Goal: Use online tool/utility: Utilize a website feature to perform a specific function

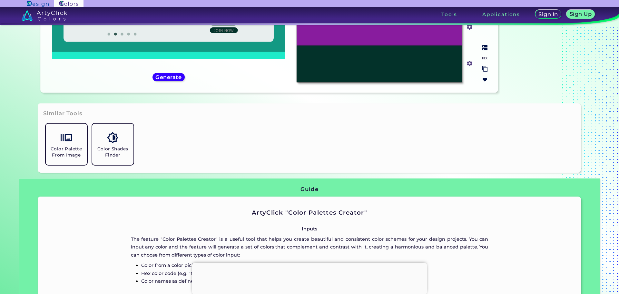
scroll to position [236, 0]
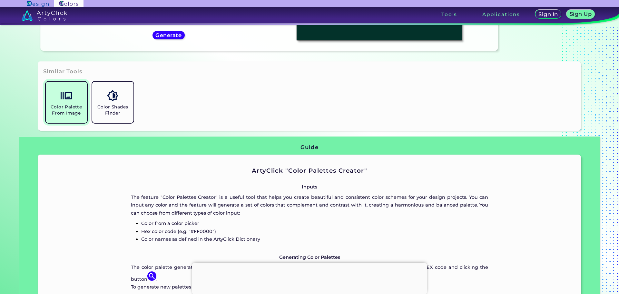
click at [68, 103] on link "Color Palette From Image" at bounding box center [66, 102] width 46 height 46
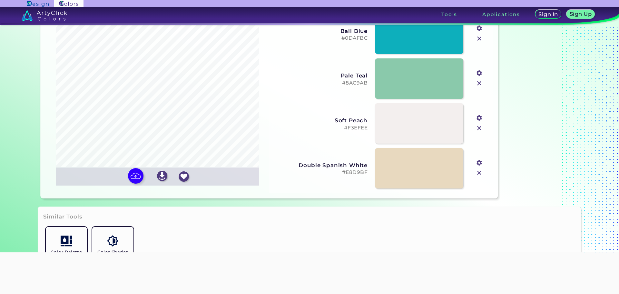
scroll to position [97, 0]
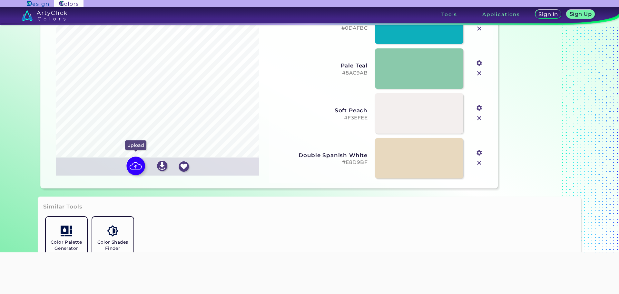
click at [136, 164] on img at bounding box center [135, 165] width 19 height 19
click at [0, 0] on input "file" at bounding box center [0, 0] width 0 height 0
type input "#1d2a37"
type input "#786651"
type input "#a1a295"
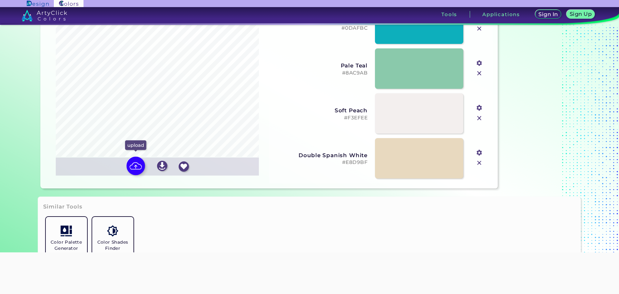
type input "#bab8a9"
type input "#dfd4c4"
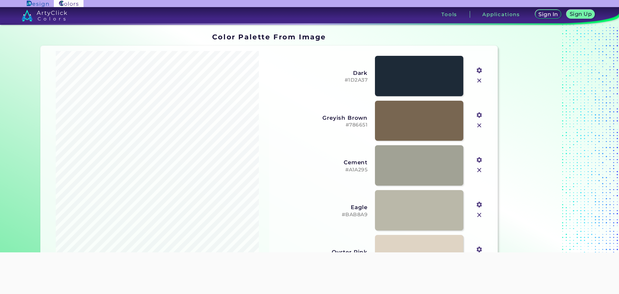
scroll to position [32, 0]
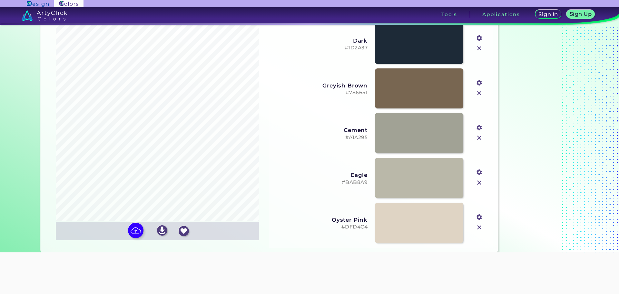
click at [0, 0] on input "file" at bounding box center [0, 0] width 0 height 0
type input "#a3998b"
type input "#816a65"
type input "#4d2930"
type input "#d1d4e3"
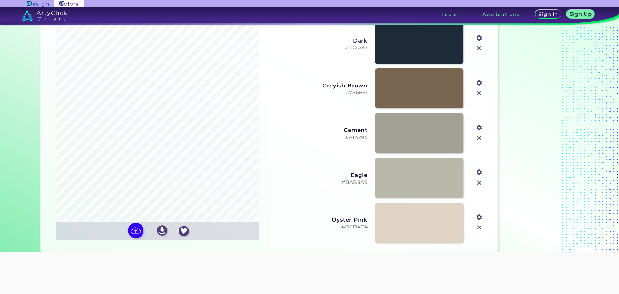
type input "#b2b49b"
type input "#e6e9f7"
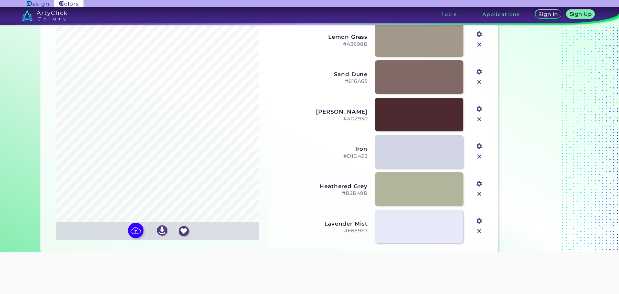
click at [0, 0] on input "file" at bounding box center [0, 0] width 0 height 0
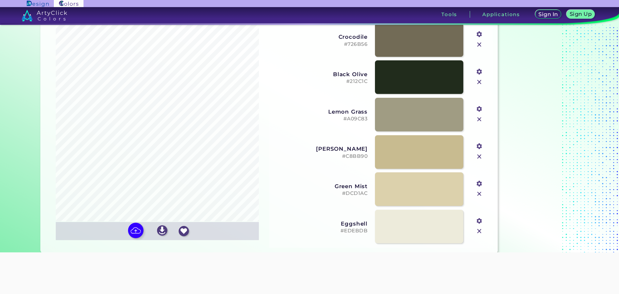
type input "#726b56"
type input "#212c1c"
type input "#a09c83"
type input "#c8bb90"
type input "#dcd1ac"
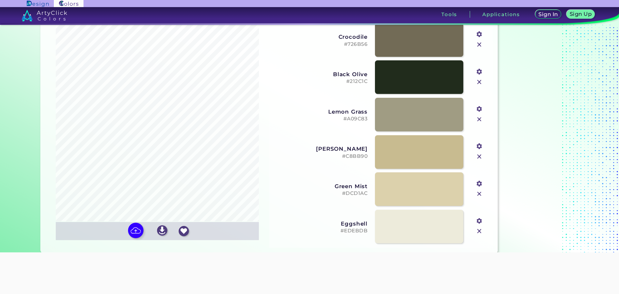
type input "#edebdb"
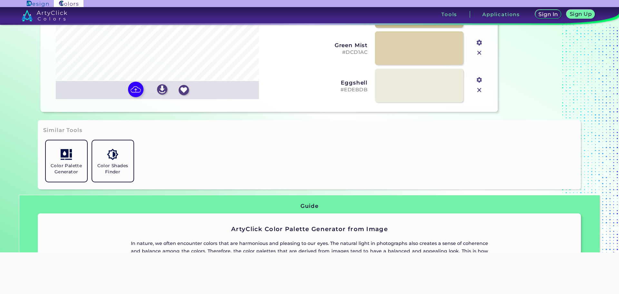
scroll to position [258, 0]
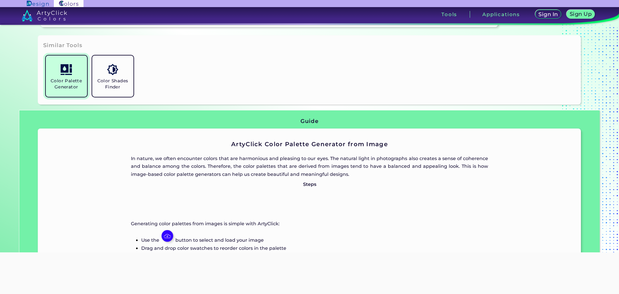
click at [69, 80] on h5 "Color Palette Generator" at bounding box center [66, 84] width 36 height 12
